Goal: Find specific page/section: Find specific page/section

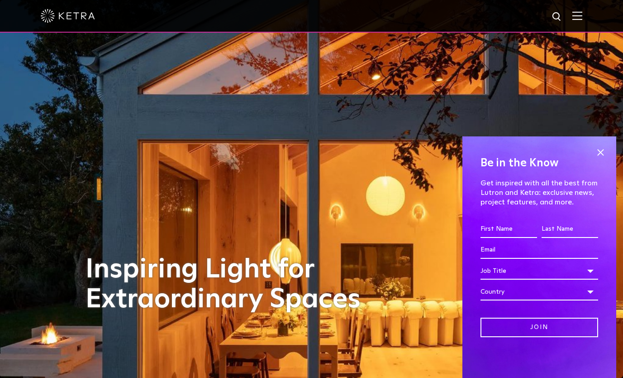
click at [598, 151] on span at bounding box center [601, 152] width 14 height 14
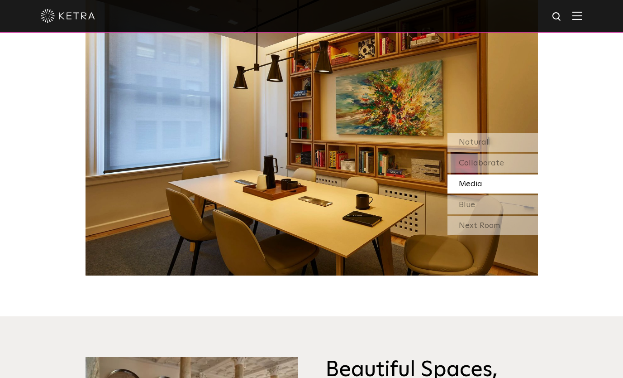
scroll to position [890, 0]
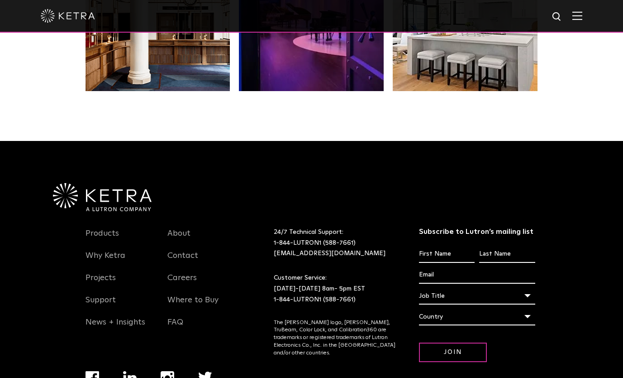
scroll to position [1904, 0]
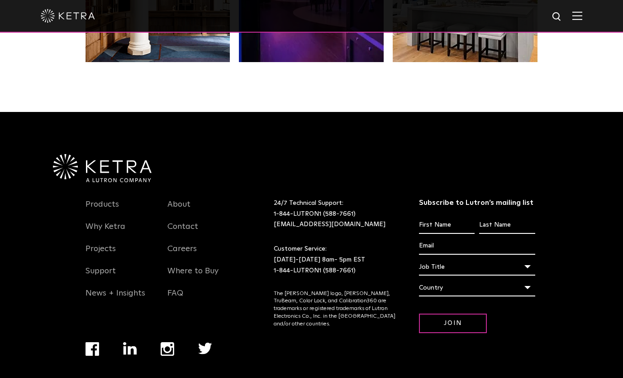
click at [184, 266] on link "Where to Buy" at bounding box center [193, 276] width 51 height 21
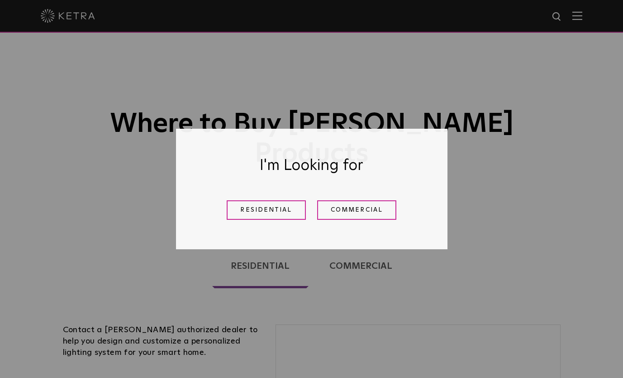
click at [264, 207] on link "Residential" at bounding box center [266, 209] width 79 height 19
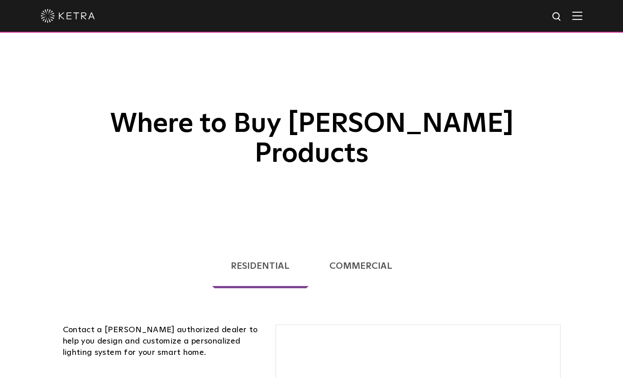
scroll to position [231, 0]
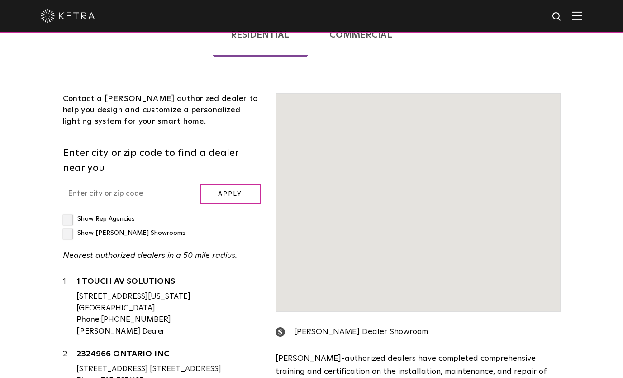
click at [112, 182] on input "text" at bounding box center [125, 193] width 124 height 23
click at [98, 182] on input "text" at bounding box center [125, 193] width 124 height 23
click at [86, 182] on input "text" at bounding box center [125, 193] width 124 height 23
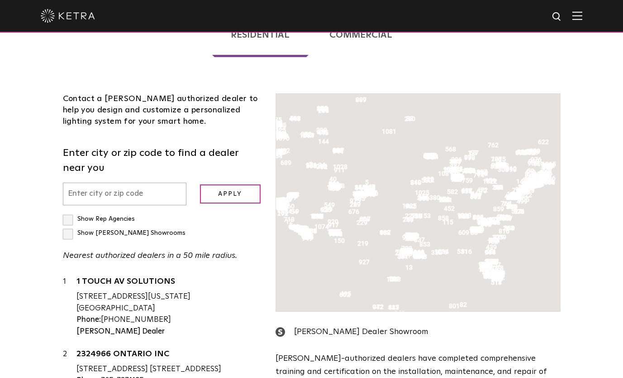
click at [129, 182] on input "text" at bounding box center [125, 193] width 124 height 23
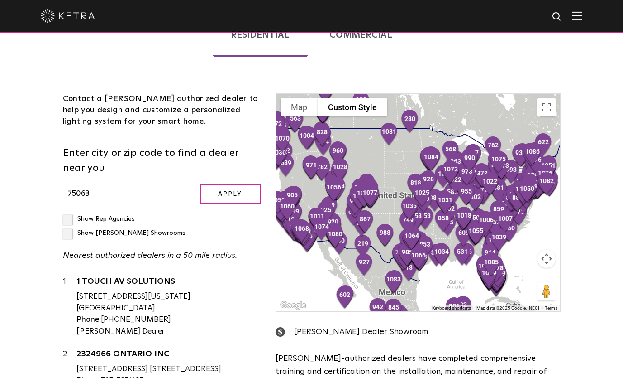
type input "75063"
click at [226, 184] on input "Apply" at bounding box center [230, 193] width 61 height 19
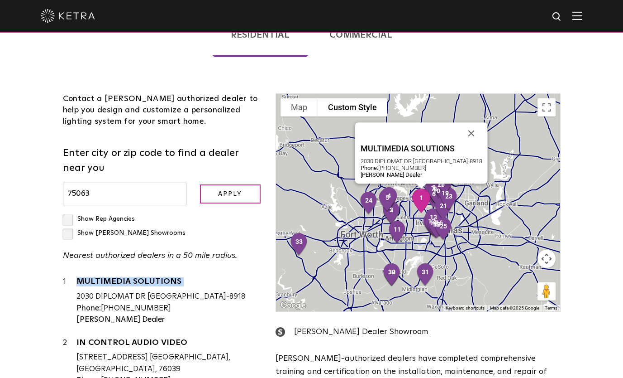
drag, startPoint x: 75, startPoint y: 253, endPoint x: 107, endPoint y: 254, distance: 31.7
click at [107, 276] on div "1 MULTIMEDIA SOLUTIONS 2030 DIPLOMAT DR [GEOGRAPHIC_DATA]-8918 Phone: [PHONE_NU…" at bounding box center [163, 300] width 200 height 49
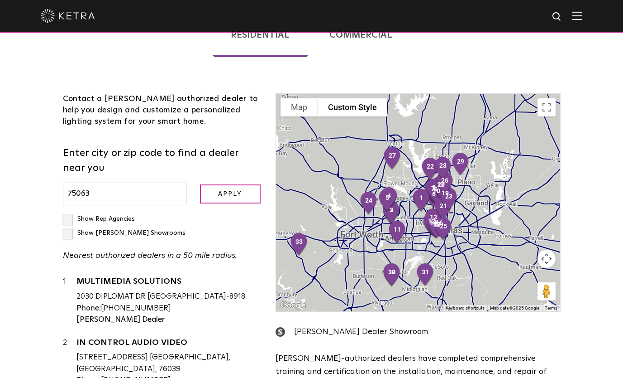
drag, startPoint x: 107, startPoint y: 254, endPoint x: 115, endPoint y: 255, distance: 8.6
click at [115, 291] on div "2030 DIPLOMAT DR [GEOGRAPHIC_DATA]-8918" at bounding box center [170, 297] width 186 height 12
